Goal: Information Seeking & Learning: Compare options

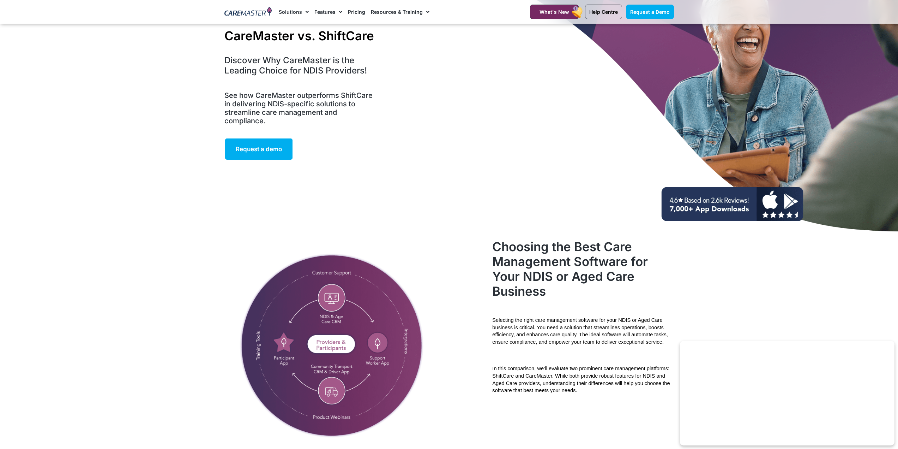
scroll to position [35, 0]
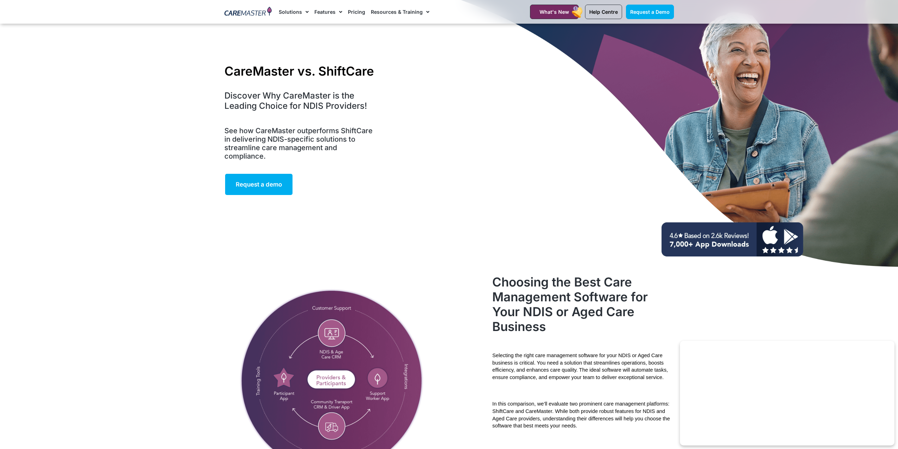
drag, startPoint x: 386, startPoint y: 72, endPoint x: 381, endPoint y: 76, distance: 6.3
click at [386, 72] on div "CareMaster vs. ShiftCare Discover Why CareMaster is the Leading Choice for NDIS…" at bounding box center [449, 129] width 457 height 282
click at [316, 145] on h5 "See how CareMaster outperforms ShiftCare in delivering NDIS-specific solutions …" at bounding box center [301, 143] width 153 height 34
click at [394, 116] on div "CareMaster vs. ShiftCare Discover Why CareMaster is the Leading Choice for NDIS…" at bounding box center [449, 129] width 457 height 282
click at [292, 147] on h5 "See how CareMaster outperforms ShiftCare in delivering NDIS-specific solutions …" at bounding box center [301, 143] width 153 height 34
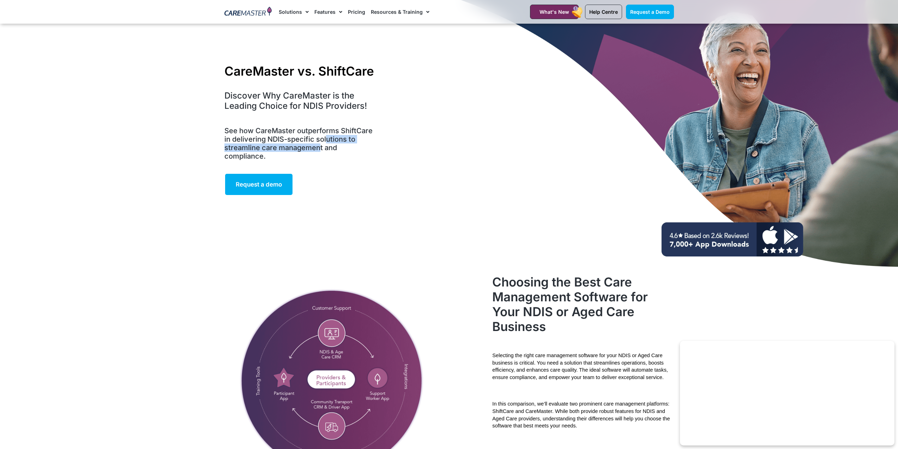
drag, startPoint x: 325, startPoint y: 142, endPoint x: 308, endPoint y: 147, distance: 18.5
click at [316, 145] on h5 "See how CareMaster outperforms ShiftCare in delivering NDIS-specific solutions …" at bounding box center [301, 143] width 153 height 34
click at [339, 136] on h5 "See how CareMaster outperforms ShiftCare in delivering NDIS-specific solutions …" at bounding box center [301, 143] width 153 height 34
click at [427, 150] on div "CareMaster vs. ShiftCare Discover Why CareMaster is the Leading Choice for NDIS…" at bounding box center [449, 129] width 457 height 282
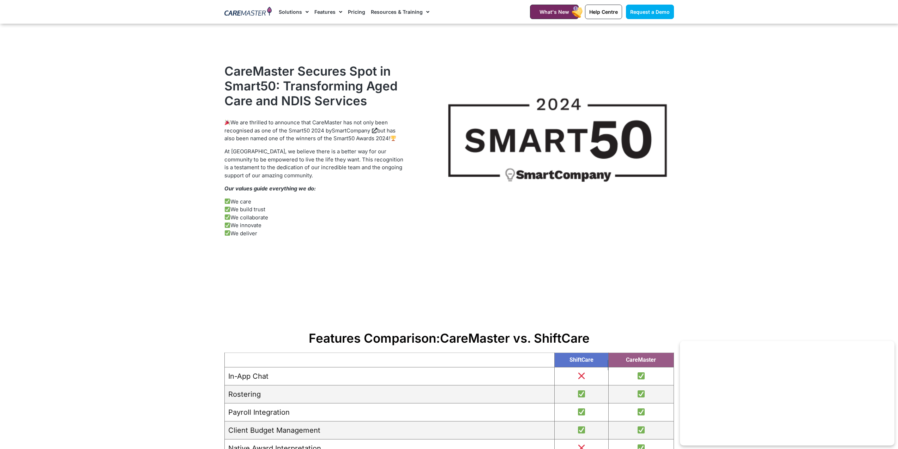
scroll to position [635, 0]
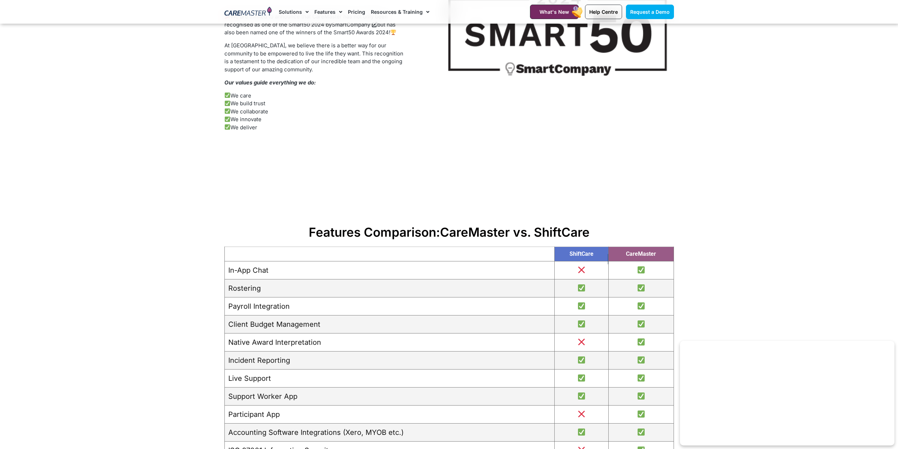
click at [401, 275] on td "In-App Chat" at bounding box center [390, 270] width 330 height 18
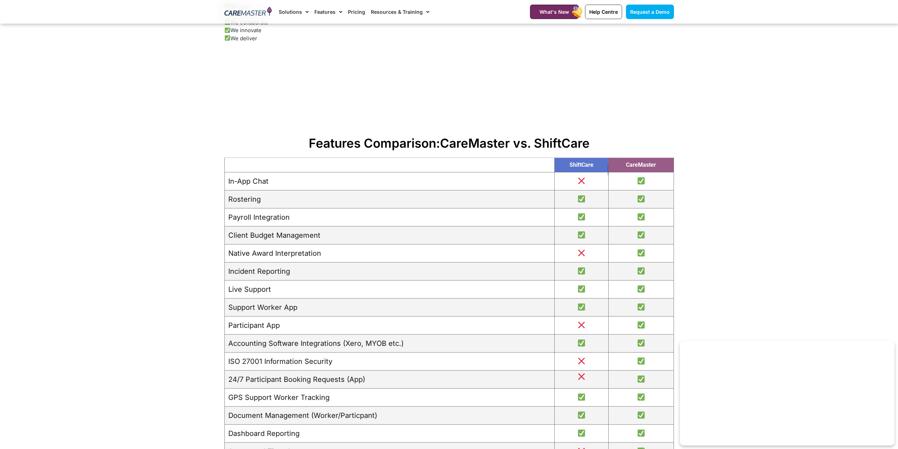
scroll to position [741, 0]
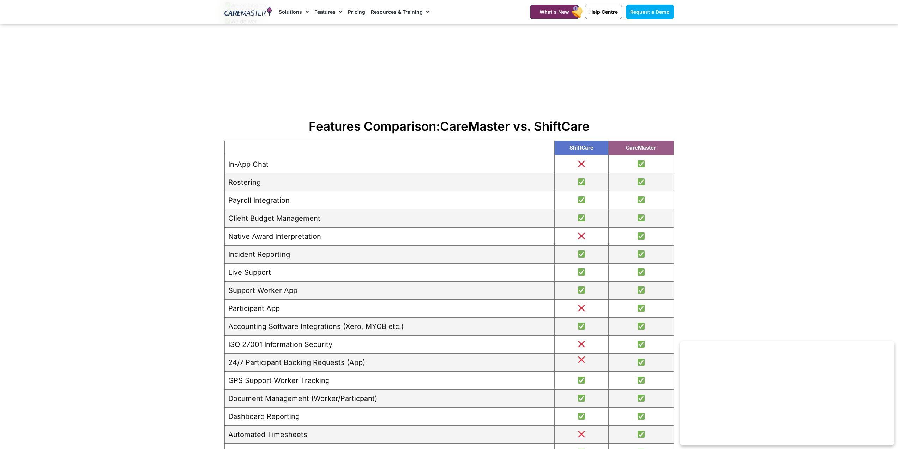
drag, startPoint x: 370, startPoint y: 316, endPoint x: 446, endPoint y: 315, distance: 76.3
click at [446, 315] on td "Participant App" at bounding box center [390, 308] width 330 height 18
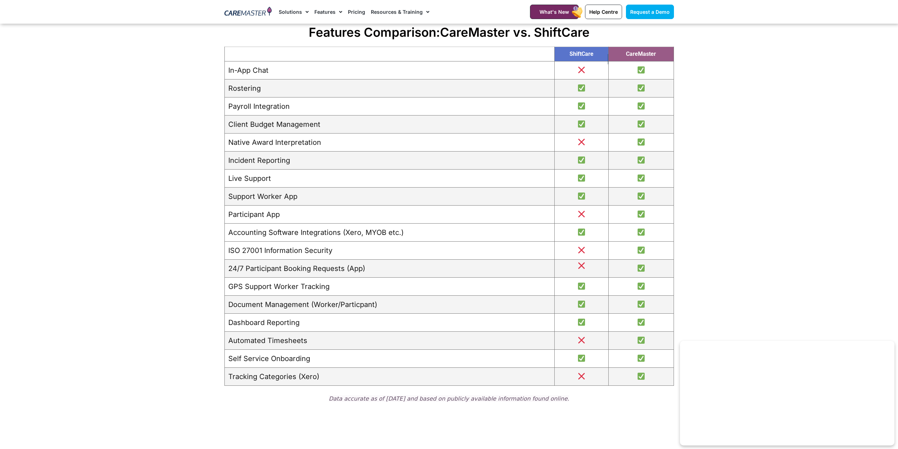
scroll to position [847, 0]
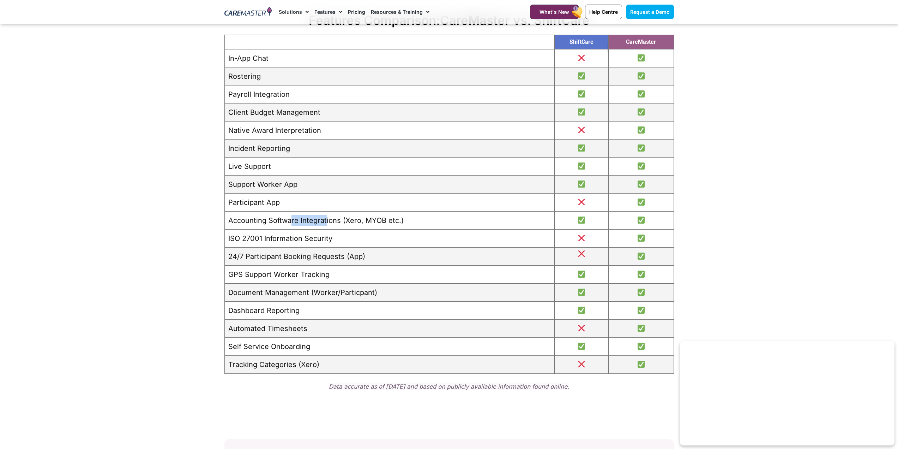
drag, startPoint x: 290, startPoint y: 217, endPoint x: 327, endPoint y: 221, distance: 36.6
click at [327, 221] on td "Accounting Software Integrations (Xero, MYOB etc.)" at bounding box center [390, 220] width 330 height 18
click at [412, 221] on td "Accounting Software Integrations (Xero, MYOB etc.)" at bounding box center [390, 220] width 330 height 18
drag, startPoint x: 435, startPoint y: 220, endPoint x: 344, endPoint y: 236, distance: 91.7
click at [435, 221] on td "Accounting Software Integrations (Xero, MYOB etc.)" at bounding box center [390, 220] width 330 height 18
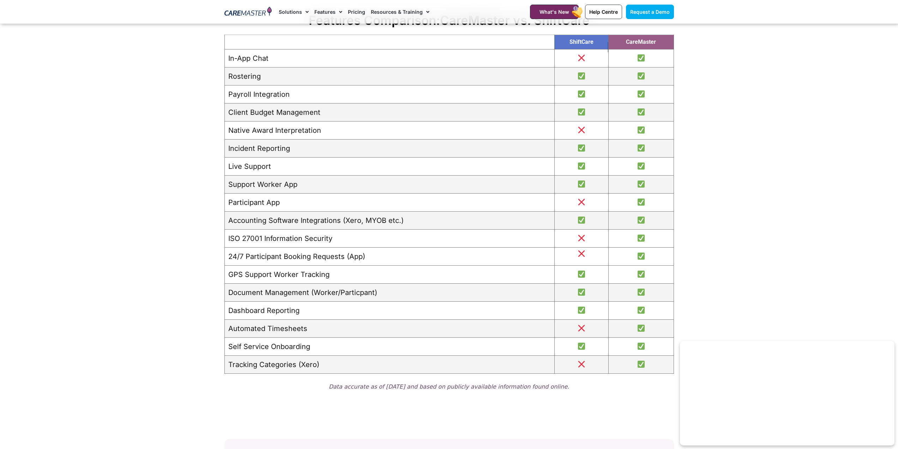
click at [265, 247] on td "24/7 Participant Booking Requests (App)" at bounding box center [390, 256] width 330 height 18
drag, startPoint x: 239, startPoint y: 238, endPoint x: 297, endPoint y: 238, distance: 57.5
click at [297, 238] on td "ISO 27001 Information Security" at bounding box center [390, 238] width 330 height 18
click at [246, 263] on td "24/7 Participant Booking Requests (App)" at bounding box center [390, 256] width 330 height 18
drag, startPoint x: 255, startPoint y: 255, endPoint x: 340, endPoint y: 255, distance: 85.8
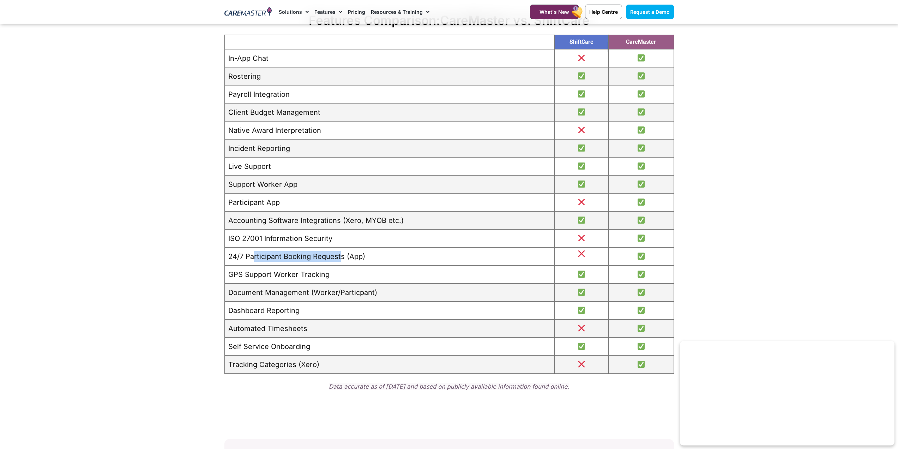
click at [340, 255] on td "24/7 Participant Booking Requests (App)" at bounding box center [390, 256] width 330 height 18
click at [341, 272] on td "GPS Support Worker Tracking" at bounding box center [390, 274] width 330 height 18
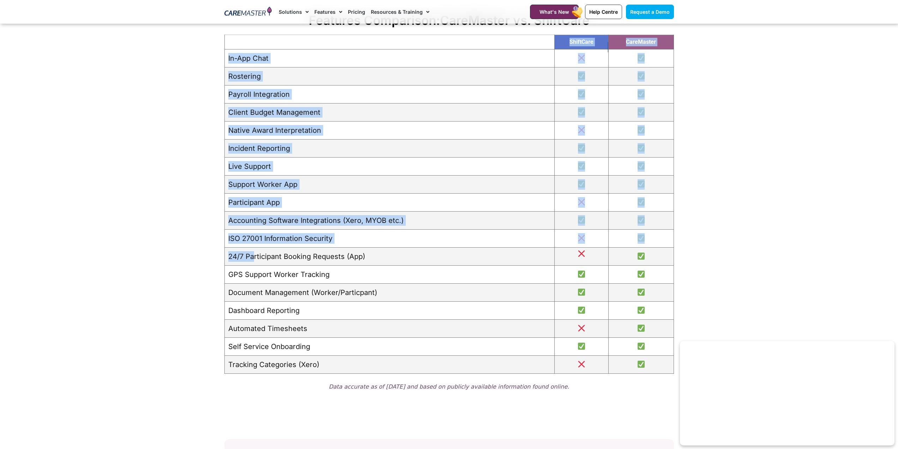
drag, startPoint x: 254, startPoint y: 260, endPoint x: 613, endPoint y: 276, distance: 358.7
click at [689, 258] on section "Features Comparison: CareMaster vs. ShiftCare ShiftCare CareMaster In-App Chat …" at bounding box center [449, 204] width 898 height 390
click at [354, 315] on td "Dashboard Reporting" at bounding box center [390, 310] width 330 height 18
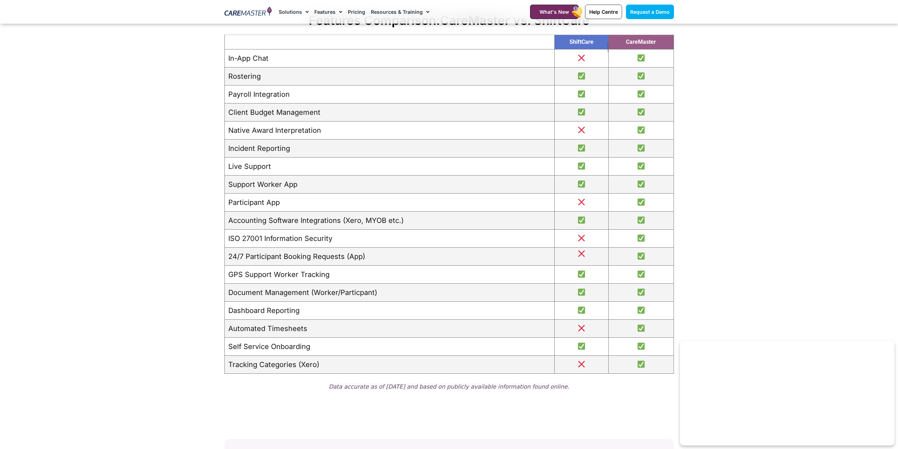
click at [230, 282] on td "GPS Support Worker Tracking" at bounding box center [390, 274] width 330 height 18
click at [310, 275] on td "GPS Support Worker Tracking" at bounding box center [390, 274] width 330 height 18
click at [352, 282] on td "GPS Support Worker Tracking" at bounding box center [390, 274] width 330 height 18
drag, startPoint x: 243, startPoint y: 281, endPoint x: 249, endPoint y: 281, distance: 5.7
click at [241, 281] on td "GPS Support Worker Tracking" at bounding box center [390, 274] width 330 height 18
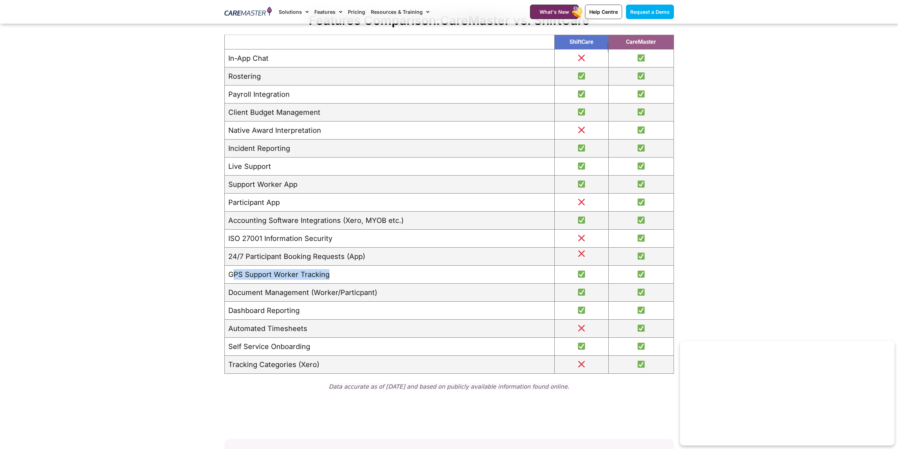
drag, startPoint x: 232, startPoint y: 277, endPoint x: 411, endPoint y: 271, distance: 179.4
click at [411, 271] on td "GPS Support Worker Tracking" at bounding box center [390, 274] width 330 height 18
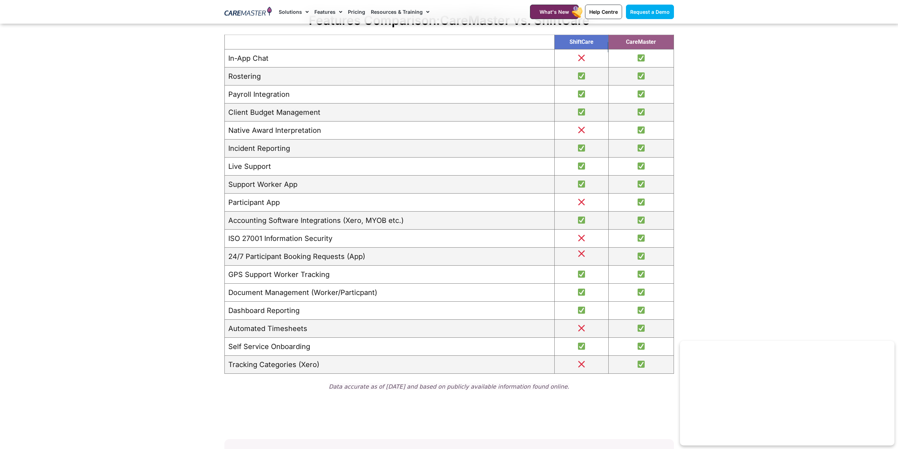
click at [388, 284] on td "Document Management (Worker/Particpant)" at bounding box center [390, 292] width 330 height 18
click at [297, 305] on td "Dashboard Reporting" at bounding box center [390, 310] width 330 height 18
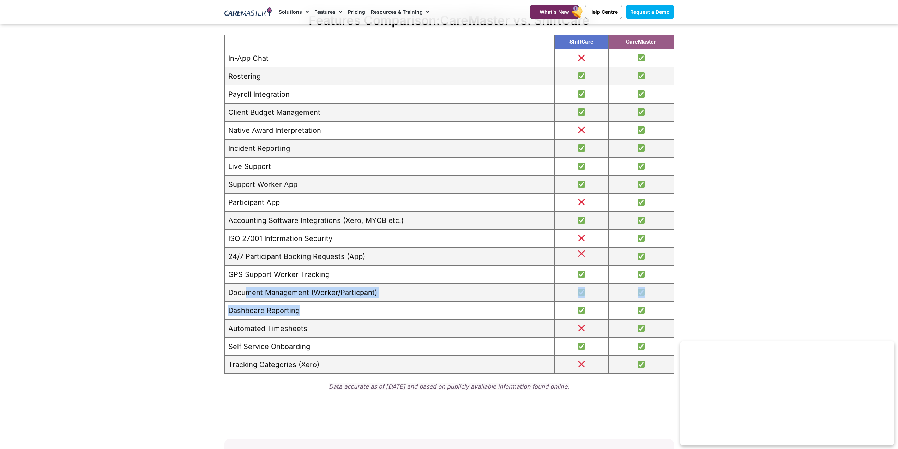
drag, startPoint x: 246, startPoint y: 292, endPoint x: 299, endPoint y: 302, distance: 54.3
click at [299, 302] on tbody "In-App Chat Rostering Payroll Integration Client Budget Management Native Award…" at bounding box center [449, 211] width 449 height 324
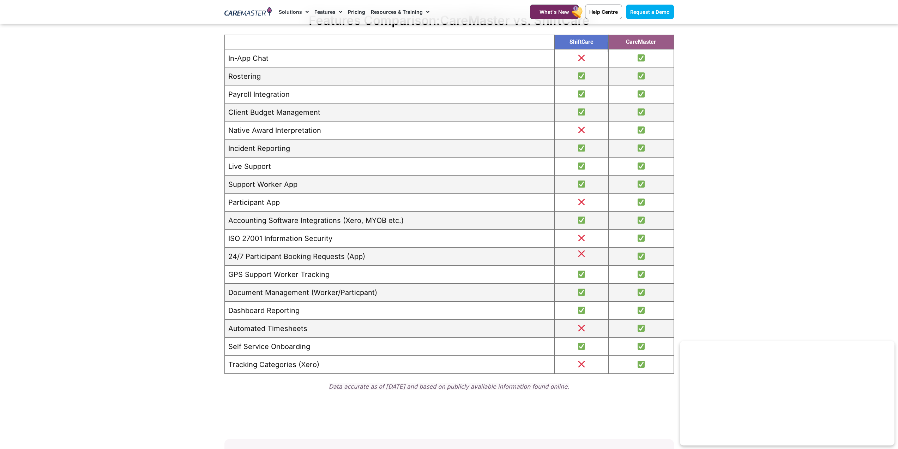
click at [334, 356] on td "Tracking Categories (Xero)" at bounding box center [390, 364] width 330 height 18
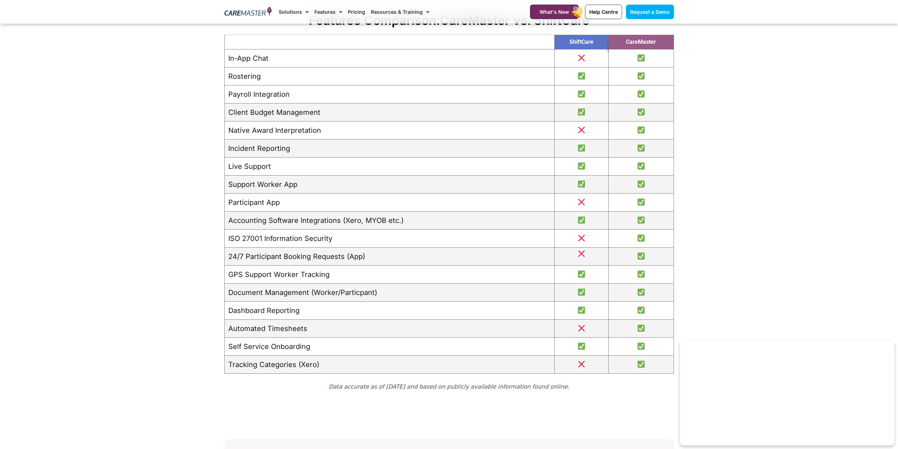
click at [262, 80] on td "Rostering" at bounding box center [390, 76] width 330 height 18
drag, startPoint x: 267, startPoint y: 92, endPoint x: 296, endPoint y: 98, distance: 29.8
click at [296, 98] on td "Payroll Integration" at bounding box center [390, 94] width 330 height 18
click at [297, 123] on td "Native Award Interpretation" at bounding box center [390, 130] width 330 height 18
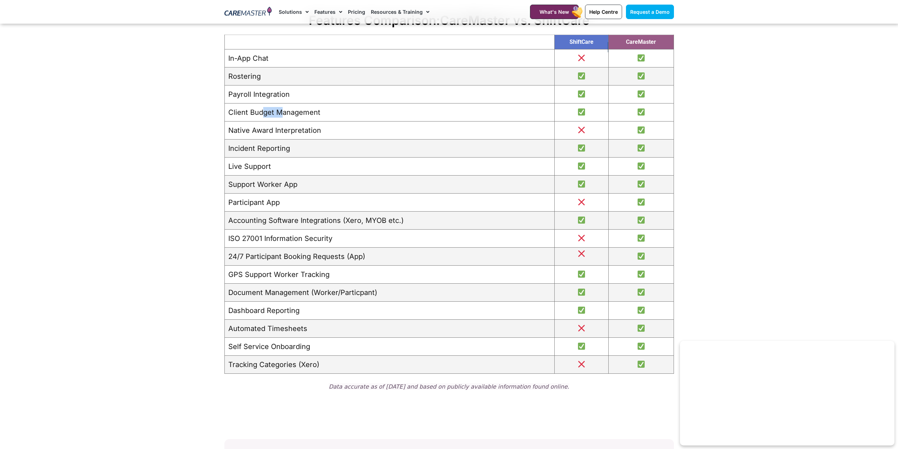
drag, startPoint x: 261, startPoint y: 115, endPoint x: 283, endPoint y: 110, distance: 22.3
click at [283, 110] on td "Client Budget Management" at bounding box center [390, 112] width 330 height 18
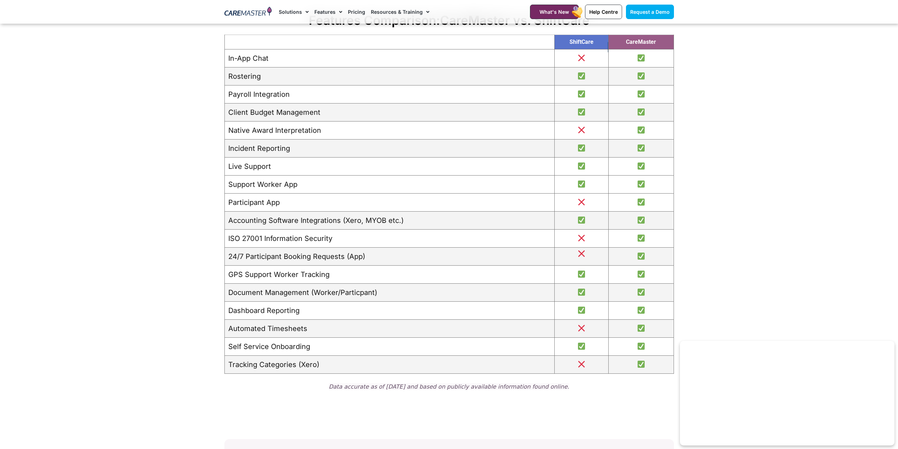
click at [325, 188] on td "Support Worker App" at bounding box center [390, 184] width 330 height 18
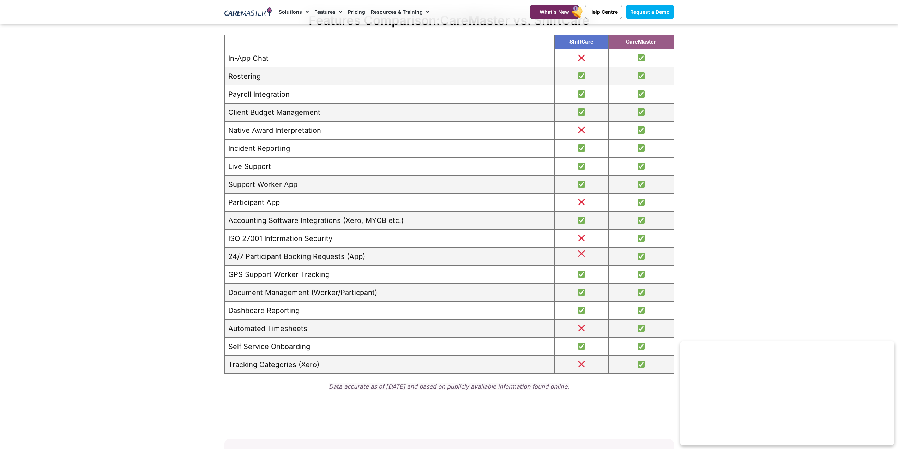
click at [253, 146] on td "Incident Reporting" at bounding box center [390, 148] width 330 height 18
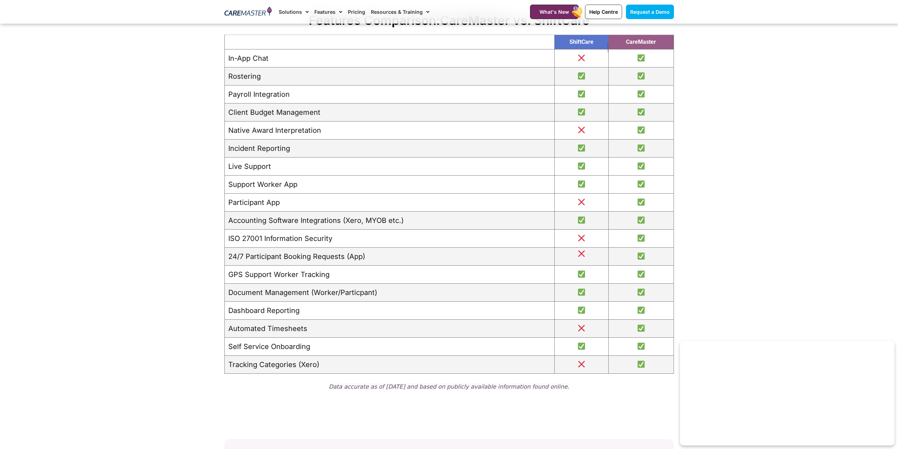
click at [256, 184] on td "Support Worker App" at bounding box center [390, 184] width 330 height 18
click at [268, 274] on td "GPS Support Worker Tracking" at bounding box center [390, 274] width 330 height 18
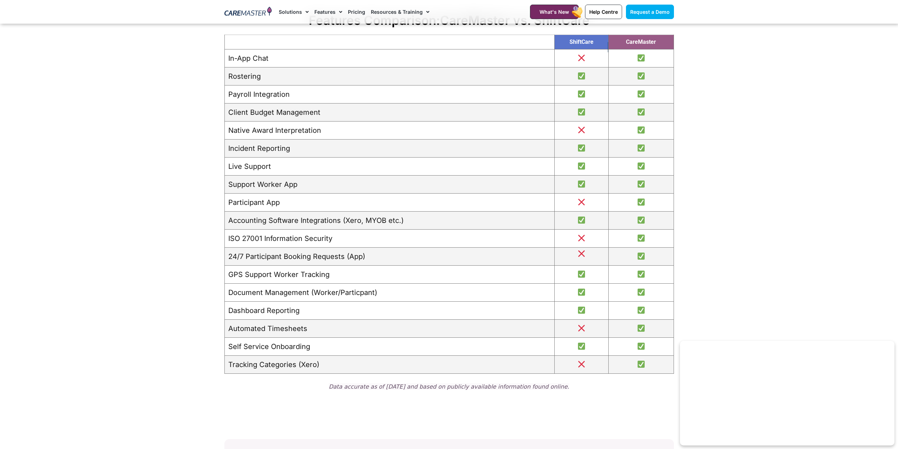
click at [288, 291] on td "Document Management (Worker/Particpant)" at bounding box center [390, 292] width 330 height 18
click at [308, 271] on td "GPS Support Worker Tracking" at bounding box center [390, 274] width 330 height 18
click at [305, 341] on td "Self Service Onboarding" at bounding box center [390, 346] width 330 height 18
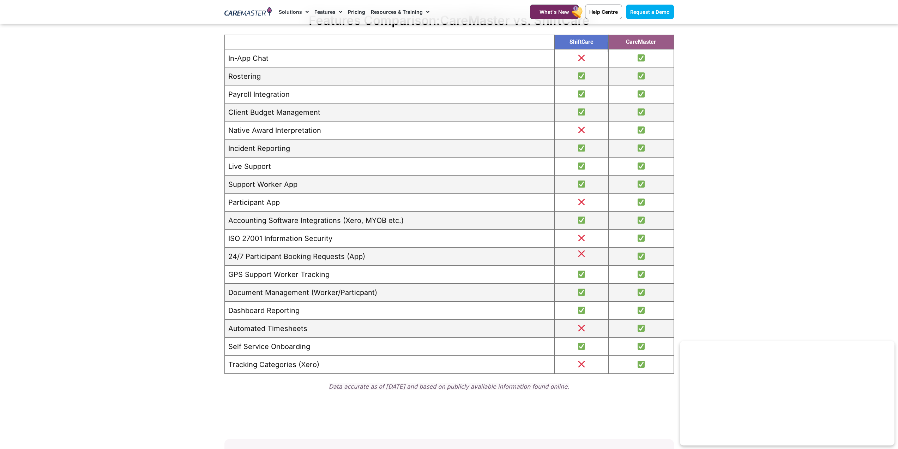
click at [366, 367] on td "Tracking Categories (Xero)" at bounding box center [390, 364] width 330 height 18
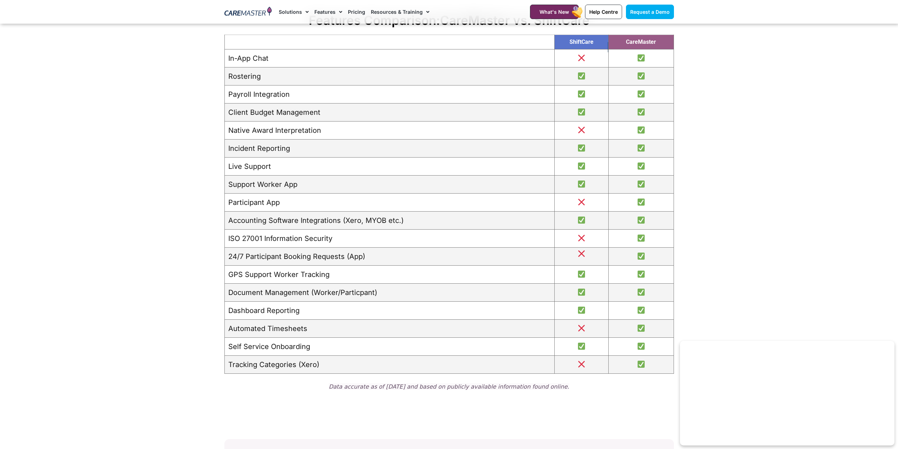
click at [298, 341] on td "Self Service Onboarding" at bounding box center [390, 346] width 330 height 18
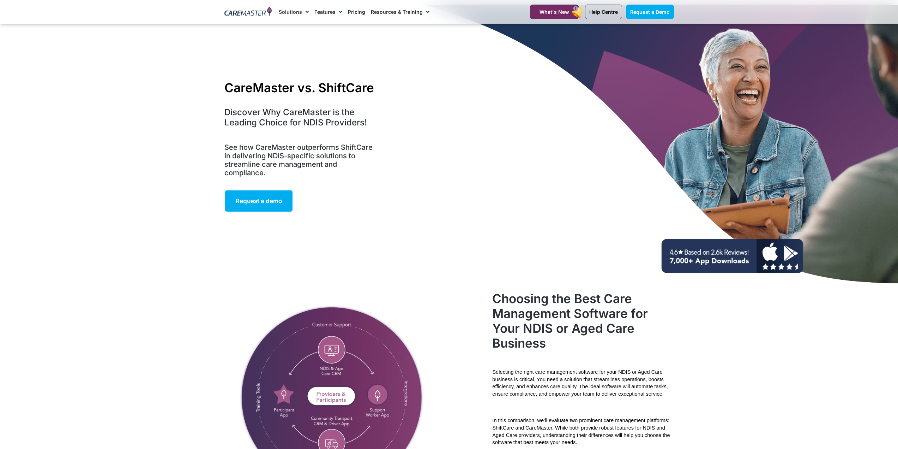
scroll to position [0, 0]
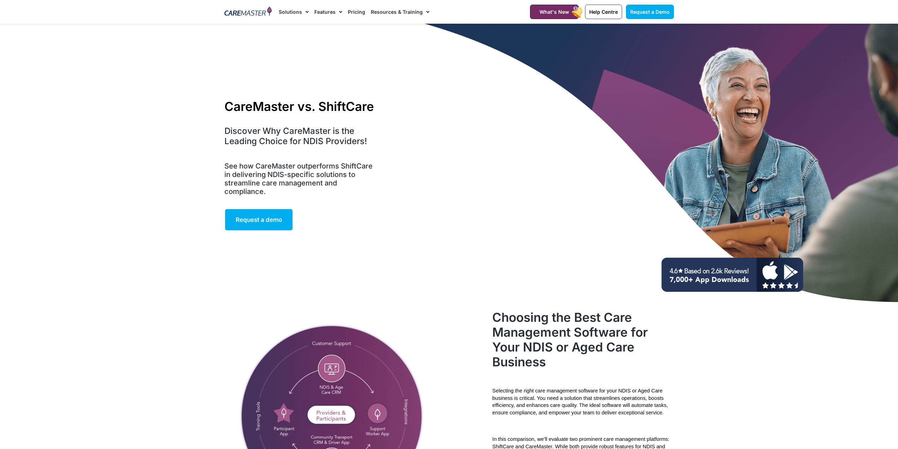
click at [394, 12] on link "Resources & Training" at bounding box center [400, 12] width 59 height 24
click at [353, 16] on link "Pricing" at bounding box center [356, 12] width 17 height 24
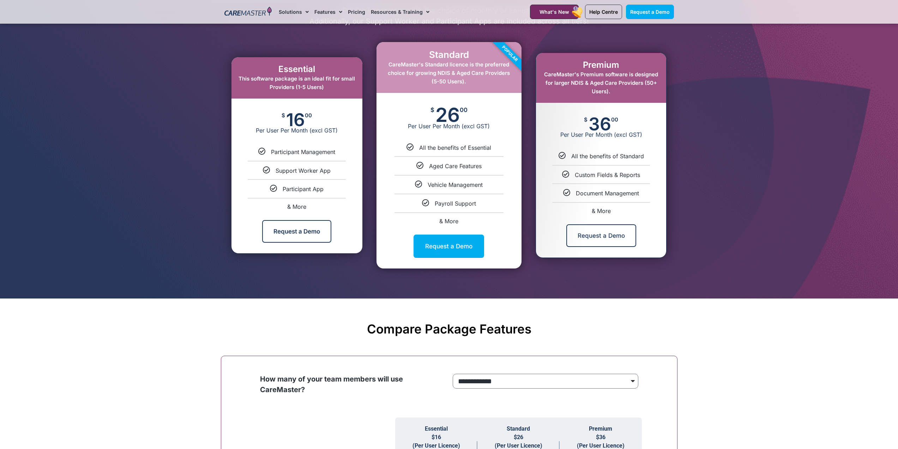
scroll to position [388, 0]
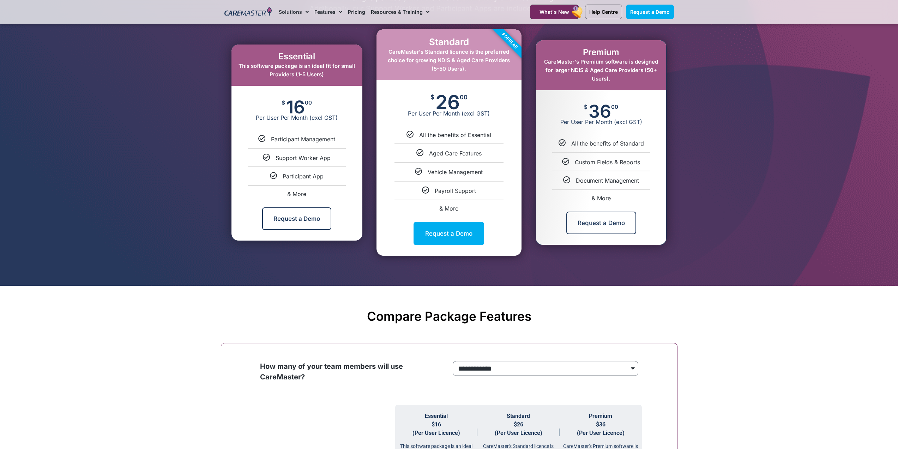
click at [419, 66] on div "Standard CareMaster's Standard licence is the preferred choice for growing NDIS…" at bounding box center [449, 54] width 145 height 50
click at [498, 79] on div "Popular" at bounding box center [495, 55] width 53 height 53
click at [457, 75] on div "Standard CareMaster's Standard licence is the preferred choice for growing NDIS…" at bounding box center [449, 54] width 145 height 50
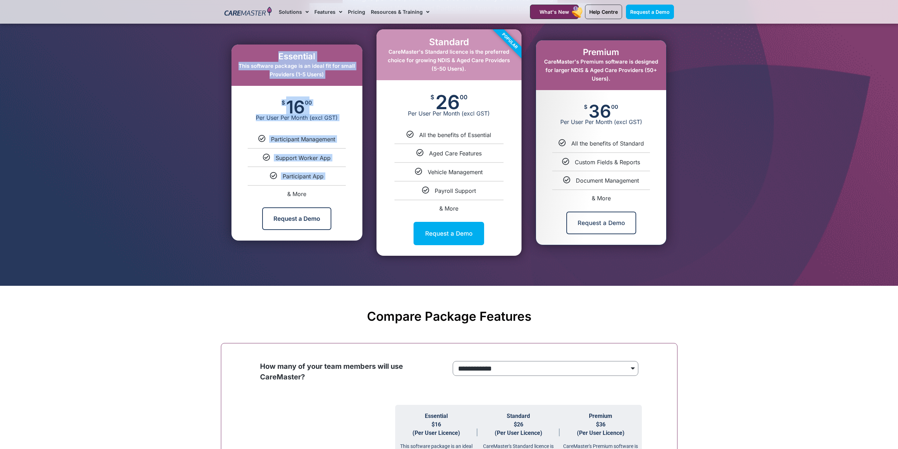
drag, startPoint x: 182, startPoint y: 173, endPoint x: 249, endPoint y: 177, distance: 67.6
click at [245, 179] on section "Our Packages Pricing is per user, with the choice of monthly or annual billing.…" at bounding box center [449, 114] width 898 height 341
click at [330, 85] on div "Essential This software package is an ideal fit for small Providers (1-5 Users)" at bounding box center [297, 64] width 131 height 41
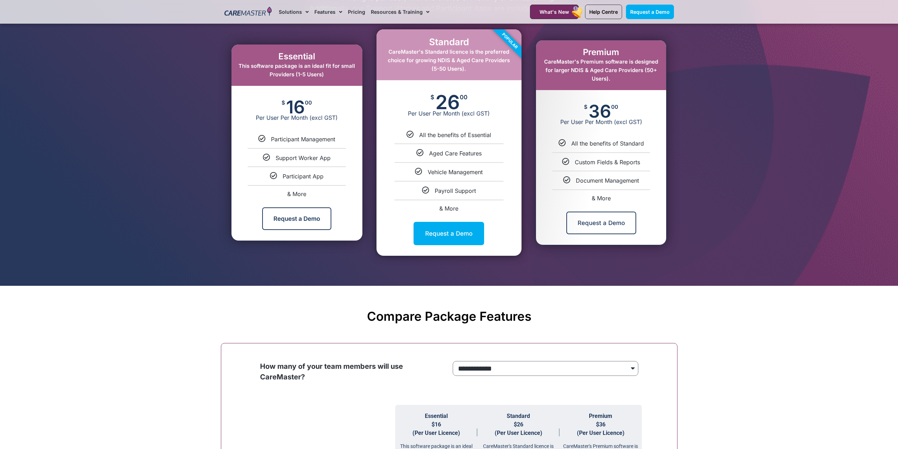
click at [325, 180] on div "Participant App" at bounding box center [297, 175] width 120 height 7
click at [288, 166] on ul "Participant Management Support Worker App Participant App & More" at bounding box center [297, 165] width 131 height 61
click at [298, 193] on span "& More" at bounding box center [296, 193] width 19 height 7
select select "***"
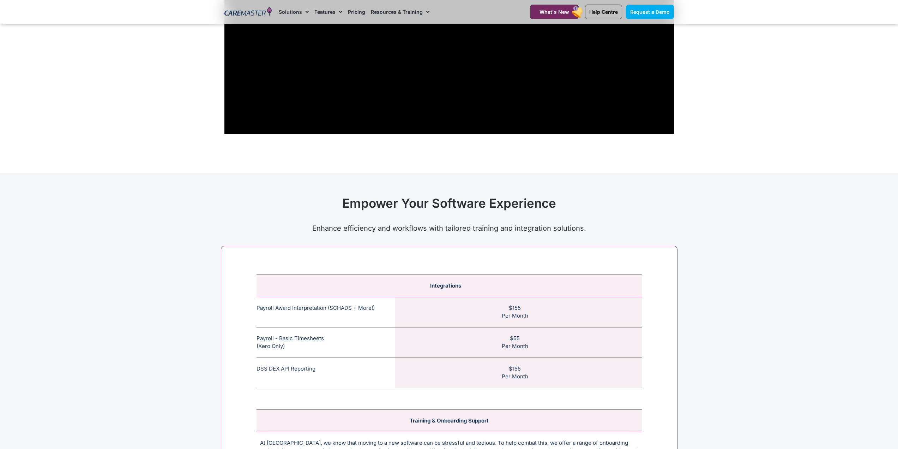
scroll to position [2521, 0]
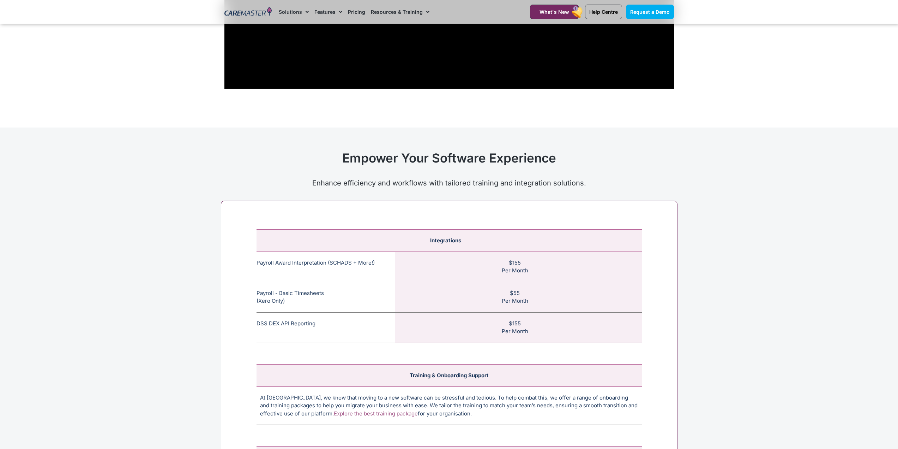
click at [532, 264] on td "$155 Per Month" at bounding box center [518, 266] width 247 height 30
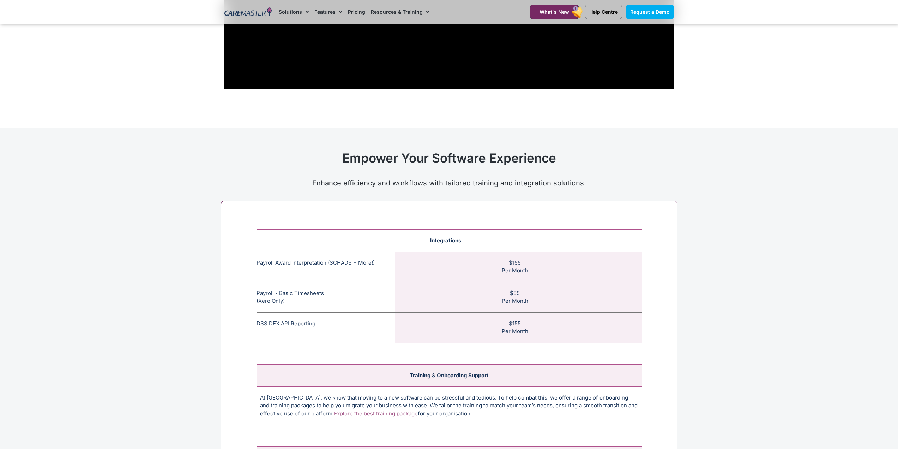
click at [446, 239] on span "Integrations" at bounding box center [445, 240] width 31 height 7
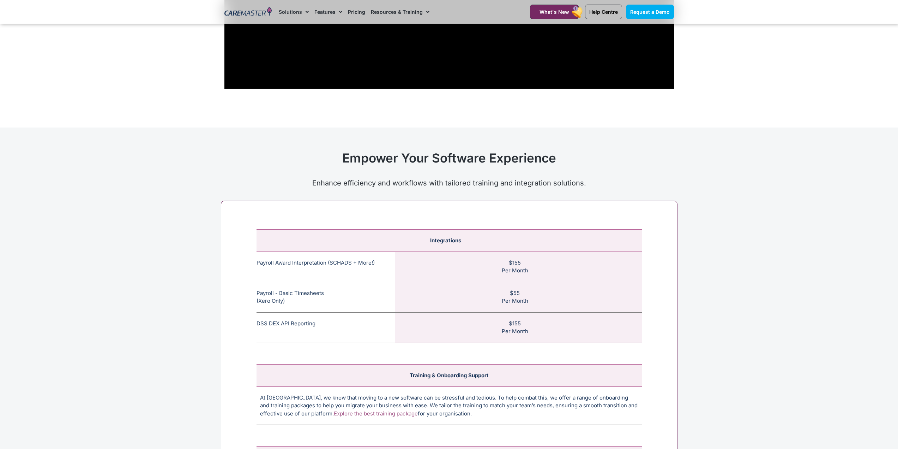
drag, startPoint x: 560, startPoint y: 415, endPoint x: 495, endPoint y: 313, distance: 120.7
click at [554, 407] on td "At CareMaster, we know that moving to a new software can be stressful and tedio…" at bounding box center [450, 405] width 386 height 38
click at [495, 311] on td "$55 Per Month" at bounding box center [518, 297] width 247 height 30
drag, startPoint x: 376, startPoint y: 353, endPoint x: 313, endPoint y: 329, distance: 66.5
click at [372, 352] on th at bounding box center [450, 357] width 386 height 14
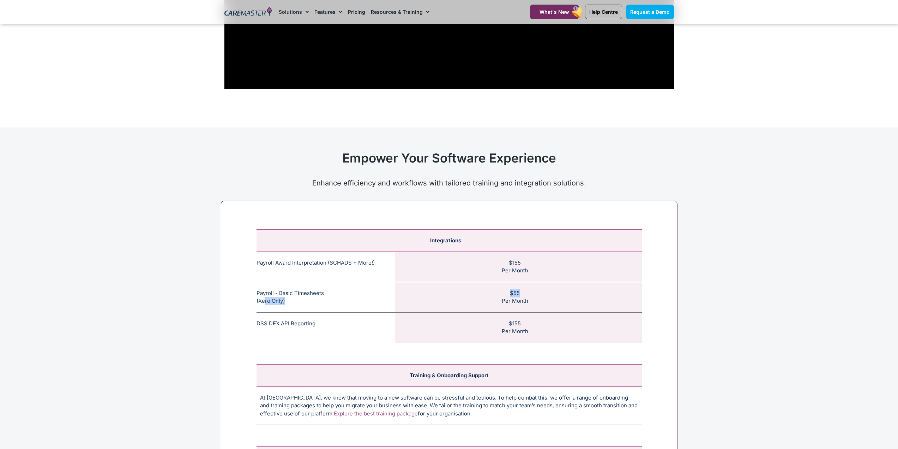
drag, startPoint x: 265, startPoint y: 304, endPoint x: 568, endPoint y: 298, distance: 302.9
click at [568, 298] on tr "Payroll - Basic Timesheets (Xero Only) The basic payroll feature allows timeshe…" at bounding box center [450, 297] width 386 height 30
drag, startPoint x: 516, startPoint y: 312, endPoint x: 504, endPoint y: 313, distance: 12.4
click at [516, 312] on td "$55 Per Month" at bounding box center [518, 297] width 247 height 30
click at [317, 295] on td "Payroll - Basic Timesheets (Xero Only) The basic payroll feature allows timeshe…" at bounding box center [326, 297] width 139 height 30
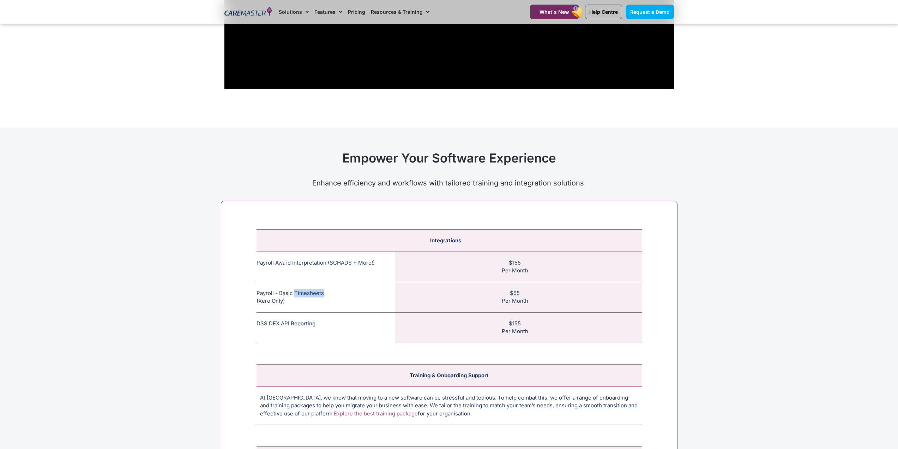
click at [297, 298] on td "Payroll - Basic Timesheets (Xero Only) The basic payroll feature allows timeshe…" at bounding box center [326, 297] width 139 height 30
click at [251, 298] on div "Integrations Payroll Award Interpretation (SCHADS + More!) The SCHADS Award int…" at bounding box center [449, 372] width 457 height 343
click at [374, 292] on td "Payroll - Basic Timesheets (Xero Only) The basic payroll feature allows timeshe…" at bounding box center [326, 297] width 139 height 30
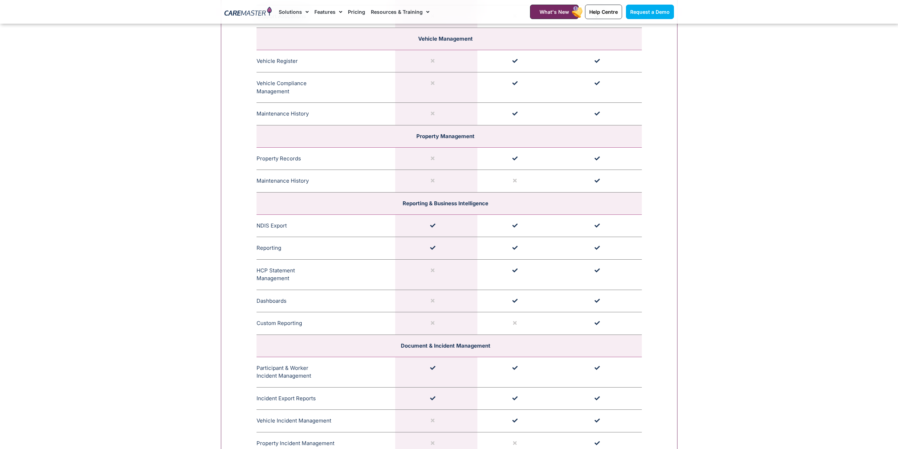
scroll to position [1498, 0]
